Goal: Find specific page/section: Find specific page/section

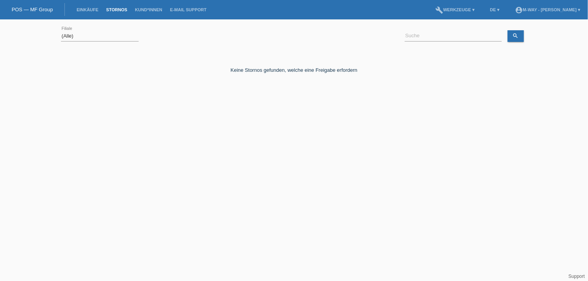
click at [119, 9] on link "Stornos" at bounding box center [116, 9] width 29 height 5
click at [195, 12] on link "E-Mail Support" at bounding box center [188, 9] width 44 height 5
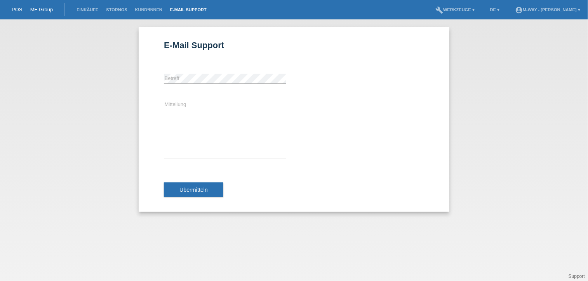
click at [153, 7] on li "Kund*innen" at bounding box center [148, 10] width 35 height 20
click at [156, 12] on link "Kund*innen" at bounding box center [148, 9] width 35 height 5
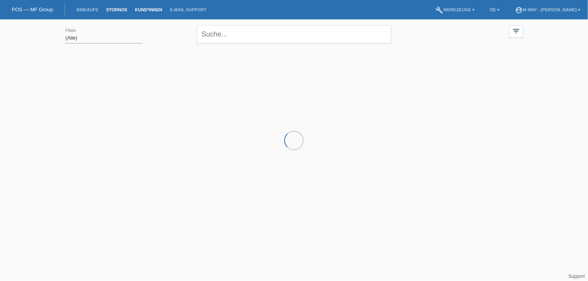
click at [125, 9] on link "Stornos" at bounding box center [116, 9] width 29 height 5
click at [121, 9] on link "Stornos" at bounding box center [116, 9] width 29 height 5
